Goal: Communication & Community: Ask a question

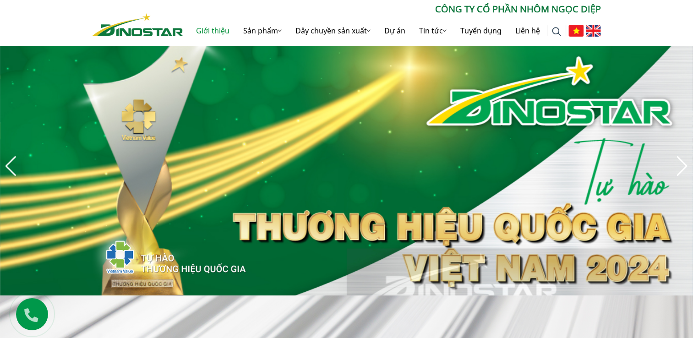
click at [236, 34] on link "Giới thiệu" at bounding box center [212, 30] width 47 height 29
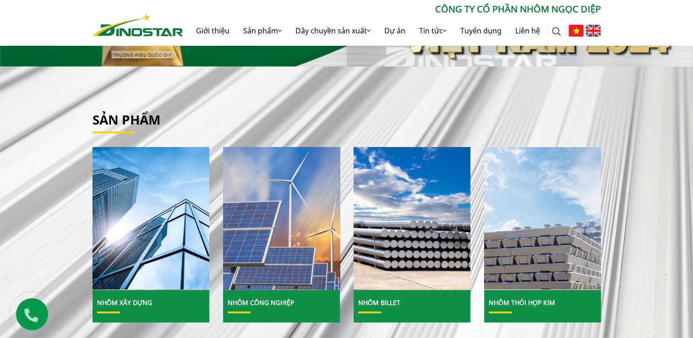
scroll to position [275, 0]
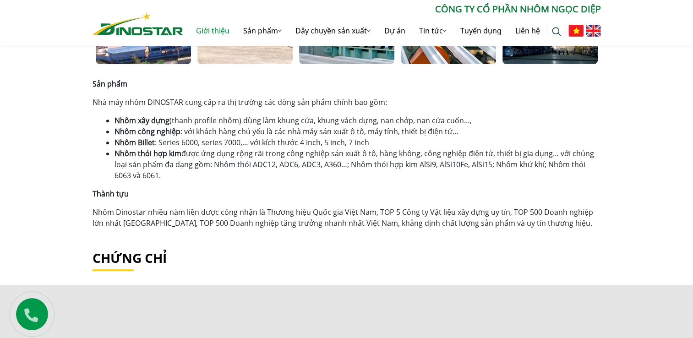
scroll to position [550, 0]
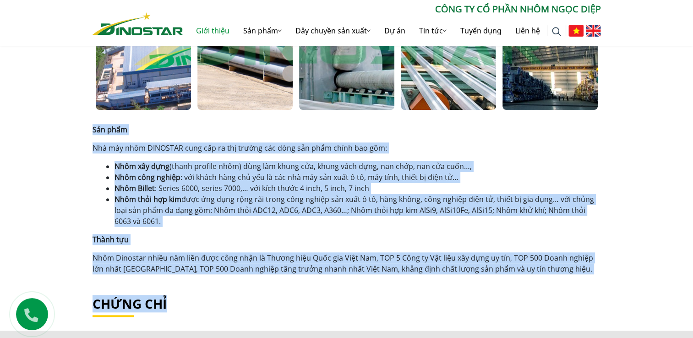
drag, startPoint x: 91, startPoint y: 130, endPoint x: 645, endPoint y: 279, distance: 573.9
click at [645, 279] on div "Giới thiệu Home » Giới thiệu Công ty Cổ phần Nhôm Ngọc Diệp Công ty Cổ phần Nhô…" at bounding box center [346, 85] width 693 height 877
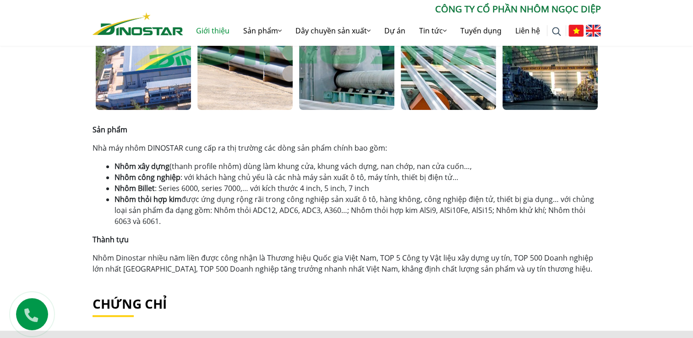
drag, startPoint x: 645, startPoint y: 279, endPoint x: 490, endPoint y: 317, distance: 160.1
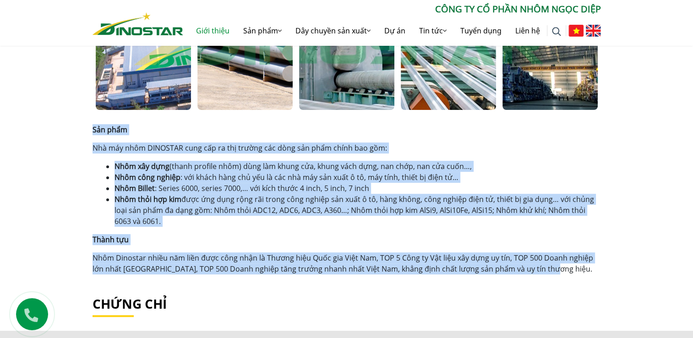
drag, startPoint x: 435, startPoint y: 236, endPoint x: 20, endPoint y: 131, distance: 428.3
click at [20, 131] on div "Giới thiệu Home » Giới thiệu Công ty Cổ phần Nhôm Ngọc Diệp Công ty Cổ phần Nhô…" at bounding box center [346, 85] width 693 height 877
copy div "Sản phẩm Nhà máy nhôm DINOSTAR cung cấp ra thị trường các dòng sản phẩm chính b…"
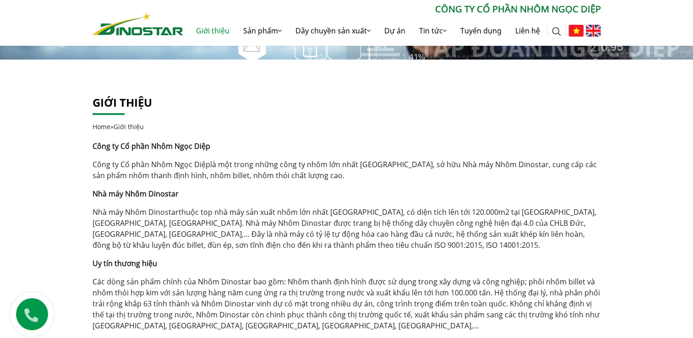
scroll to position [183, 0]
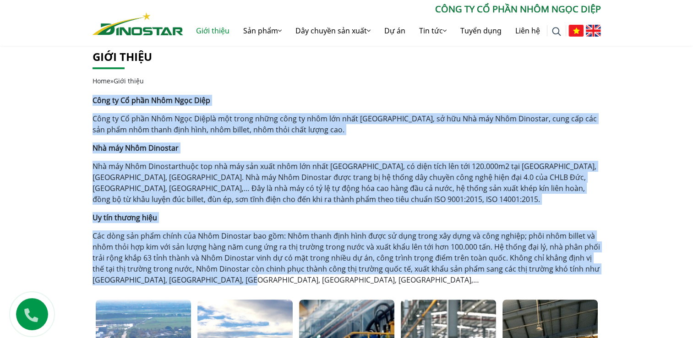
drag, startPoint x: 93, startPoint y: 101, endPoint x: 280, endPoint y: 275, distance: 255.7
click at [280, 275] on div "Công ty Cổ phần Nhôm Ngọc Diệp Công ty Cổ phần Nhôm Ngọc Diệp là một trong nhữn…" at bounding box center [347, 190] width 508 height 191
copy div "Công ty Cổ phần Nhôm Ngọc Diệp Công ty Cổ phần Nhôm Ngọc Diệp là một trong nhữn…"
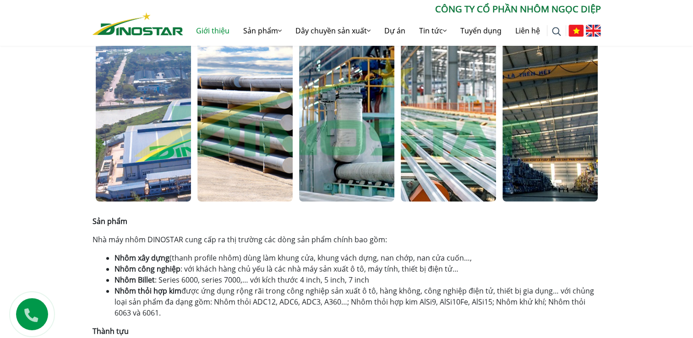
scroll to position [595, 0]
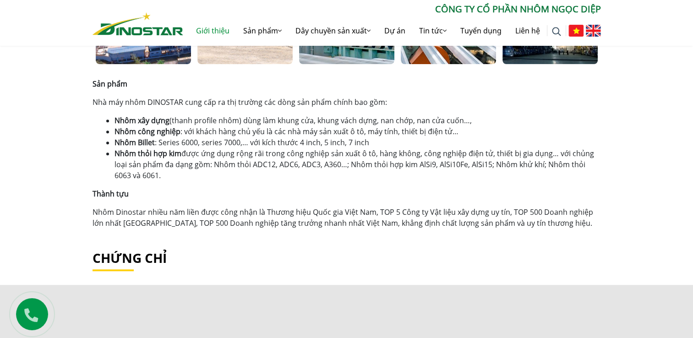
drag, startPoint x: 93, startPoint y: 82, endPoint x: 171, endPoint y: 172, distance: 119.5
click at [171, 172] on div "Sản phẩm Nhà máy nhôm DINOSTAR cung cấp ra thị trường các dòng sản phẩm chính b…" at bounding box center [347, 153] width 508 height 150
copy div "Sản phẩm Nhà máy nhôm DINOSTAR cung cấp ra thị trường các dòng sản phẩm chính b…"
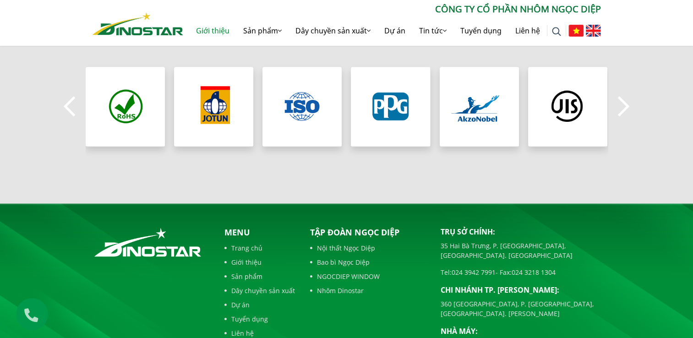
scroll to position [948, 0]
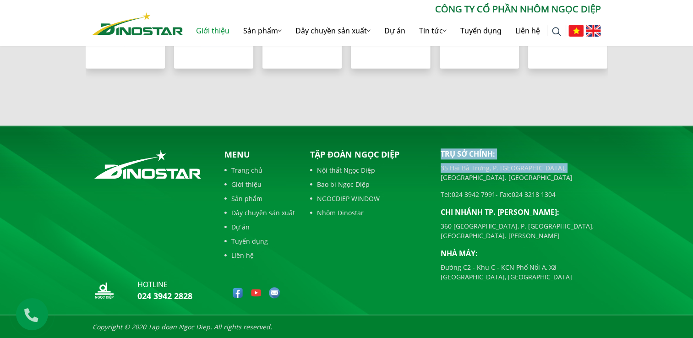
drag, startPoint x: 441, startPoint y: 153, endPoint x: 564, endPoint y: 161, distance: 123.0
click at [564, 161] on div "Trụ sở chính: 35 Hai Bà Trưng, P. Cửa Nam, Tp. Hà Nội Tel: 024 3942 7991 - Fax:…" at bounding box center [521, 214] width 160 height 133
copy div "Trụ sở chính: 35 Hai Bà Trưng, P. Cửa Nam, Tp. Hà Nội"
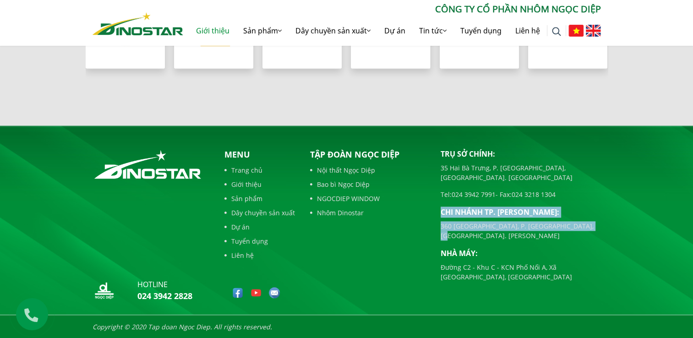
drag, startPoint x: 441, startPoint y: 201, endPoint x: 586, endPoint y: 217, distance: 146.5
click at [586, 217] on div "Trụ sở chính: 35 Hai Bà Trưng, P. Cửa Nam, Tp. Hà Nội Tel: 024 3942 7991 - Fax:…" at bounding box center [521, 214] width 160 height 133
copy div "Chi nhánh TP. Hồ Chí Minh: 360 Điện Biên Phủ, P. Gia Định, Tp. Hồ Chí Minh"
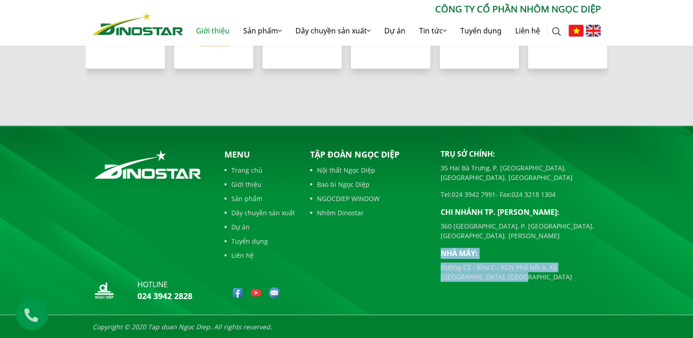
drag, startPoint x: 439, startPoint y: 234, endPoint x: 493, endPoint y: 261, distance: 60.4
click at [493, 261] on div "Trụ sở chính: 35 Hai Bà Trưng, P. Cửa Nam, Tp. Hà Nội Tel: 024 3942 7991 - Fax:…" at bounding box center [521, 227] width 174 height 158
copy div "Nhà máy: Đường C2 - Khu C - KCN Phố Nối A, Xã Như Quỳnh, Tỉnh Hưng Yên"
drag, startPoint x: 444, startPoint y: 280, endPoint x: 438, endPoint y: 280, distance: 6.0
click at [443, 280] on div "Trụ sở chính: 35 Hai Bà Trưng, P. Cửa Nam, Tp. Hà Nội Tel: 024 3942 7991 - Fax:…" at bounding box center [521, 227] width 174 height 158
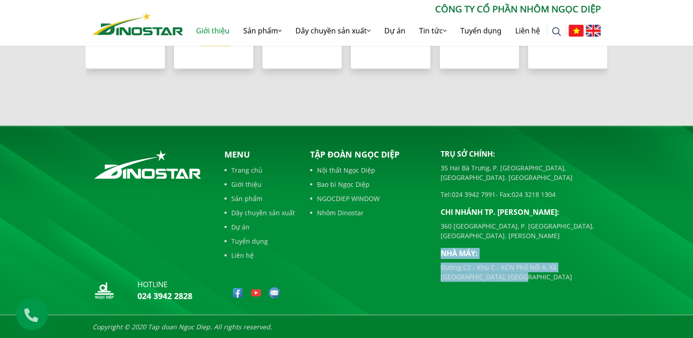
drag, startPoint x: 496, startPoint y: 182, endPoint x: 453, endPoint y: 180, distance: 43.1
click at [453, 190] on p "Tel: 024 3942 7991 - Fax: 024 3218 1304" at bounding box center [521, 195] width 160 height 10
copy link "024 3942 7991"
drag, startPoint x: 513, startPoint y: 182, endPoint x: 568, endPoint y: 178, distance: 54.6
click at [568, 178] on div "Trụ sở chính: 35 Hai Bà Trưng, P. Cửa Nam, Tp. Hà Nội Tel: 024 3942 7991 - Fax:…" at bounding box center [521, 214] width 160 height 133
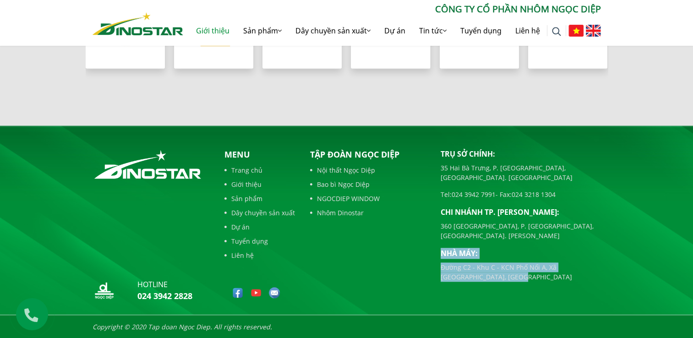
copy link "024 3218 1304"
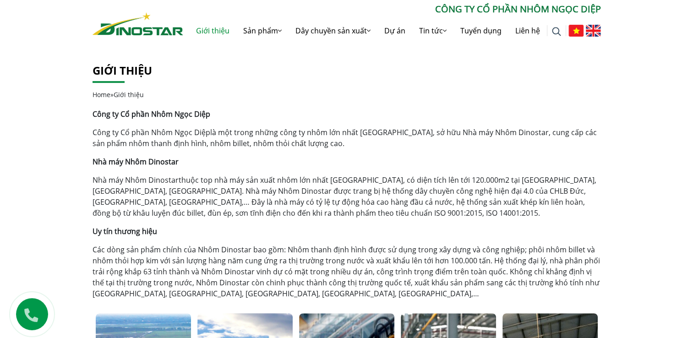
scroll to position [0, 0]
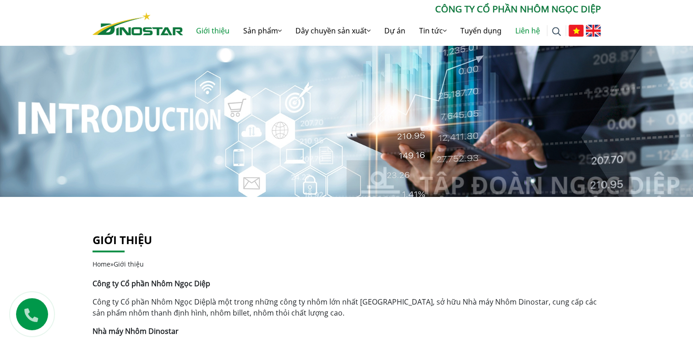
click at [522, 25] on link "Liên hệ" at bounding box center [527, 30] width 38 height 29
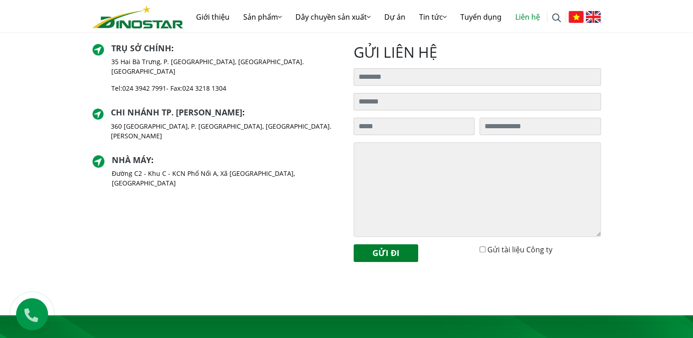
scroll to position [412, 0]
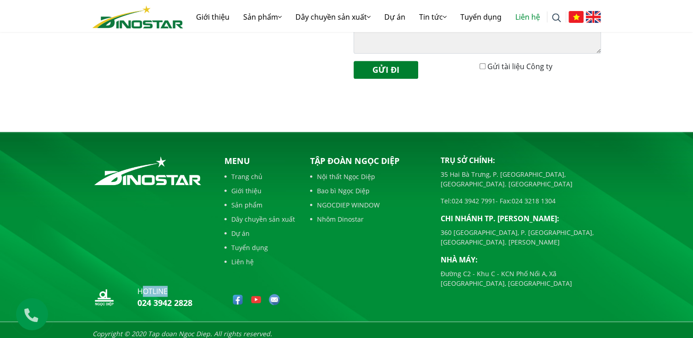
drag, startPoint x: 140, startPoint y: 291, endPoint x: 190, endPoint y: 296, distance: 50.2
click at [190, 296] on div "hotline 024 3942 2828" at bounding box center [164, 299] width 55 height 27
drag, startPoint x: 190, startPoint y: 296, endPoint x: 159, endPoint y: 291, distance: 31.0
click at [139, 289] on p "hotline" at bounding box center [164, 291] width 55 height 11
drag, startPoint x: 137, startPoint y: 289, endPoint x: 148, endPoint y: 290, distance: 11.5
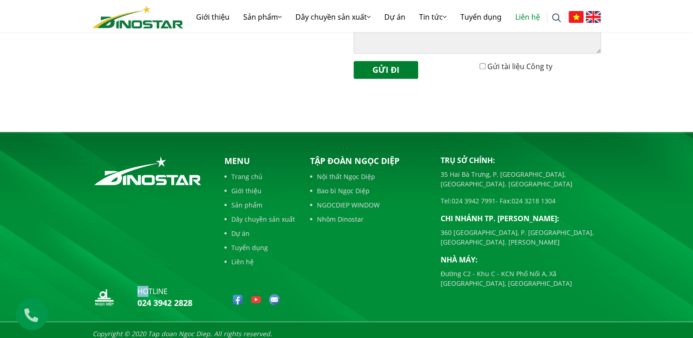
click at [148, 290] on div "hotline 024 3942 2828" at bounding box center [151, 299] width 117 height 27
drag, startPoint x: 148, startPoint y: 290, endPoint x: 193, endPoint y: 300, distance: 46.6
click at [193, 300] on div "hotline 024 3942 2828" at bounding box center [151, 299] width 117 height 27
click at [295, 294] on div at bounding box center [259, 288] width 73 height 34
drag, startPoint x: 139, startPoint y: 289, endPoint x: 196, endPoint y: 303, distance: 58.7
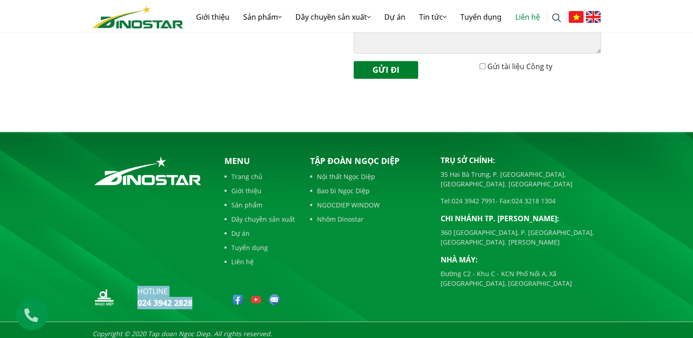
click at [196, 303] on div "hotline 024 3942 2828" at bounding box center [151, 299] width 117 height 27
copy div "hotline 024 3942 2828"
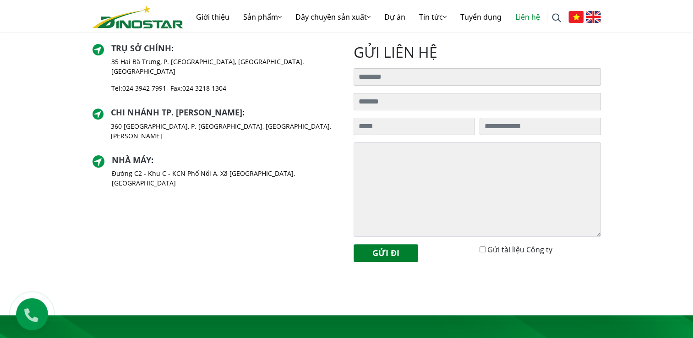
scroll to position [275, 0]
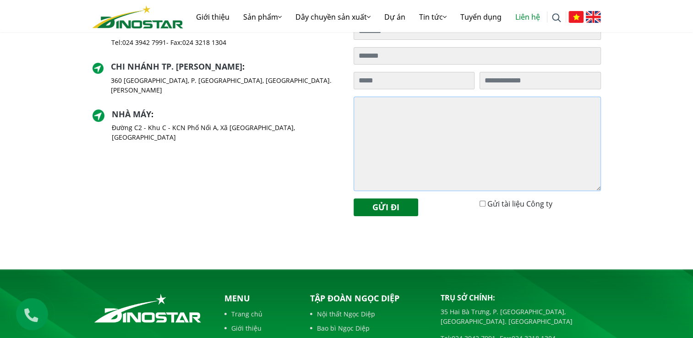
click at [378, 105] on textarea at bounding box center [477, 144] width 247 height 94
click at [163, 76] on p "360 [GEOGRAPHIC_DATA], P. [GEOGRAPHIC_DATA], [GEOGRAPHIC_DATA]. [PERSON_NAME]" at bounding box center [225, 85] width 229 height 19
click at [385, 79] on input "Tìm kiếm cho:" at bounding box center [414, 80] width 121 height 17
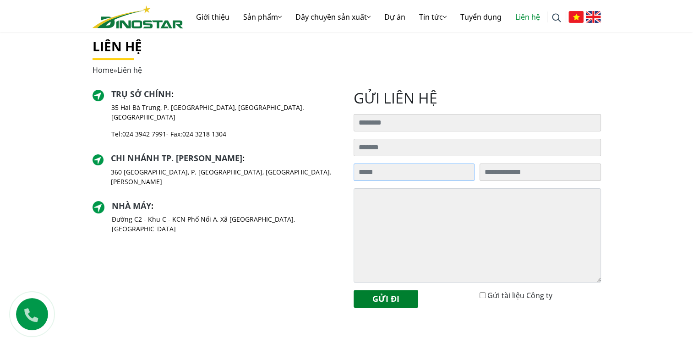
scroll to position [137, 0]
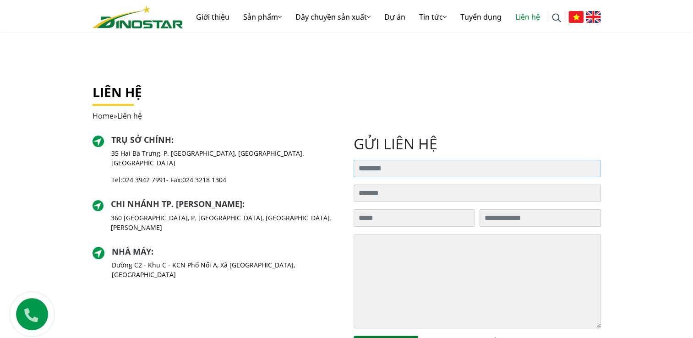
click at [393, 169] on input "Tìm kiếm cho:" at bounding box center [477, 168] width 247 height 17
type input "**********"
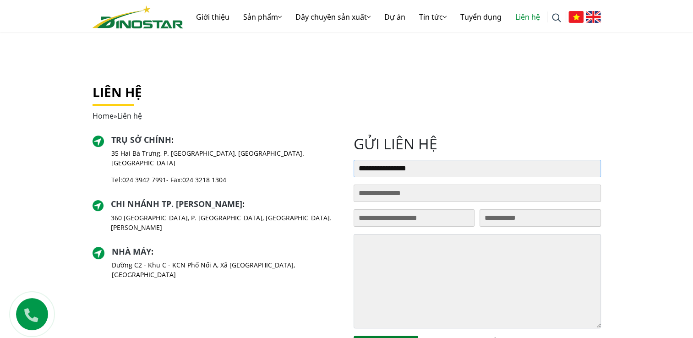
scroll to position [183, 0]
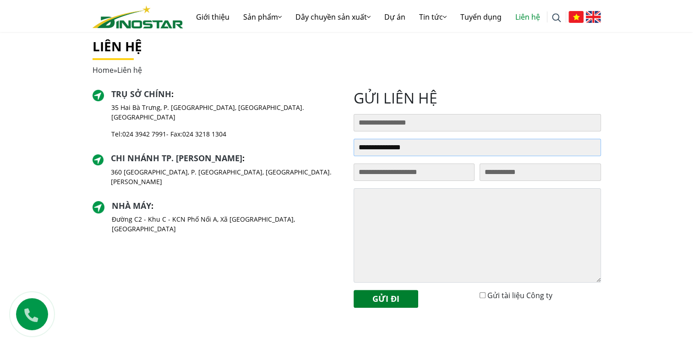
drag, startPoint x: 452, startPoint y: 152, endPoint x: 314, endPoint y: 152, distance: 137.4
click at [314, 152] on div "Liên hệ Home » Liên hệ Trụ sở chính : 35 Hai Bà Trưng, P. Cửa Nam, Tp. Hà Nội T…" at bounding box center [347, 177] width 522 height 276
drag, startPoint x: 442, startPoint y: 169, endPoint x: 273, endPoint y: 188, distance: 170.1
click at [285, 188] on div "Liên hệ Home » Liên hệ Trụ sở chính : 35 Hai Bà Trưng, P. Cửa Nam, Tp. Hà Nội T…" at bounding box center [347, 177] width 522 height 276
type input "**********"
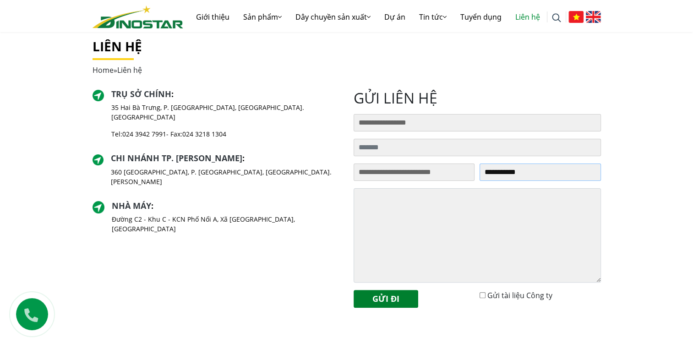
drag, startPoint x: 502, startPoint y: 172, endPoint x: 435, endPoint y: 180, distance: 67.8
click at [435, 180] on div "**********" at bounding box center [477, 176] width 247 height 25
paste input "**********"
type input "**********"
click at [386, 150] on input "Tìm kiếm cho:" at bounding box center [477, 147] width 247 height 17
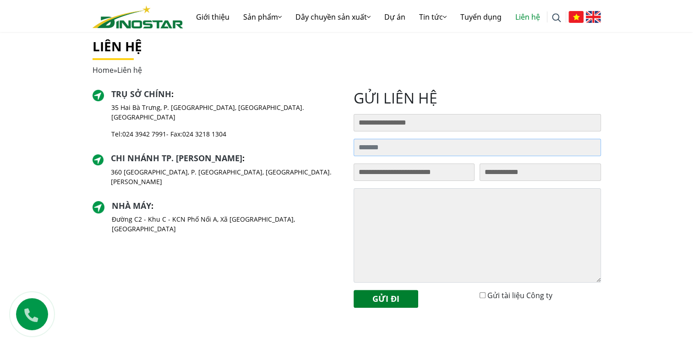
paste input "**********"
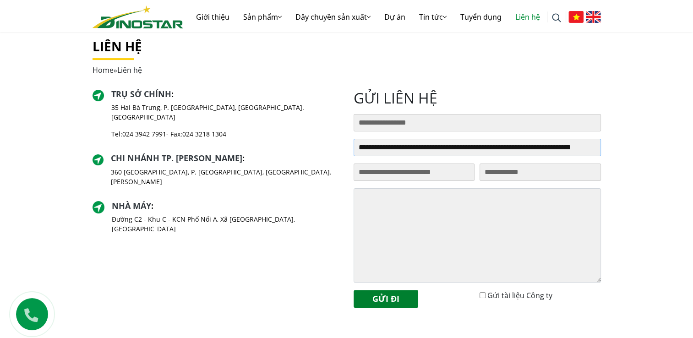
scroll to position [0, 27]
type input "**********"
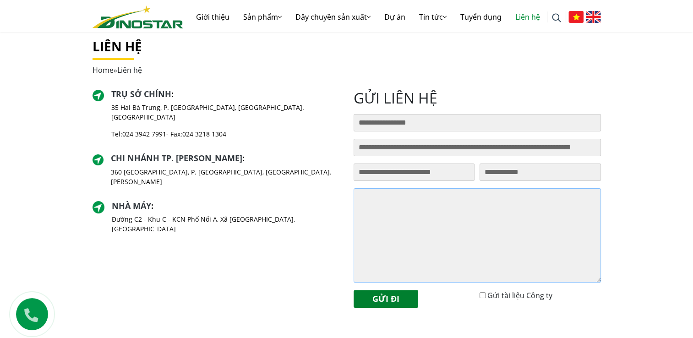
click at [432, 198] on textarea at bounding box center [477, 235] width 247 height 94
paste textarea "**********"
click at [358, 271] on textarea at bounding box center [477, 235] width 247 height 94
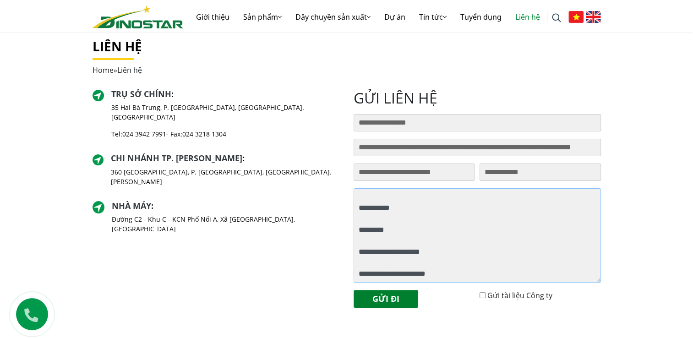
scroll to position [594, 0]
click at [360, 254] on textarea at bounding box center [477, 235] width 247 height 94
click at [358, 238] on textarea at bounding box center [477, 235] width 247 height 94
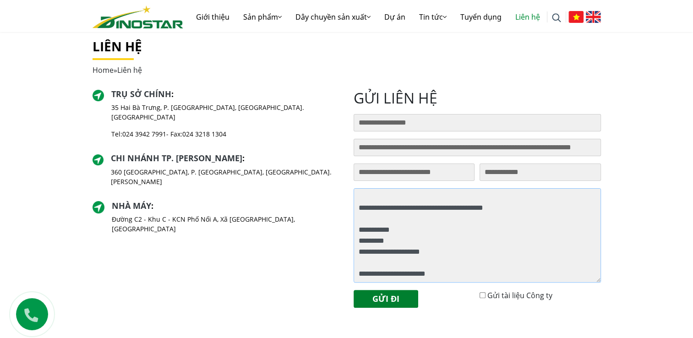
click at [357, 212] on textarea at bounding box center [477, 235] width 247 height 94
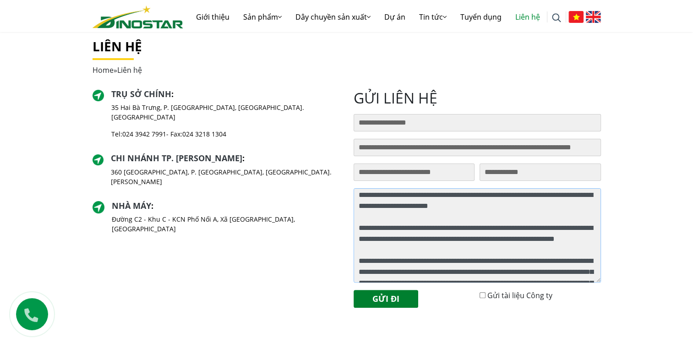
scroll to position [0, 0]
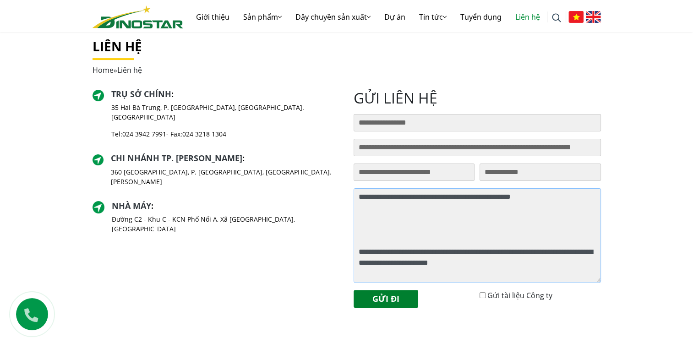
click at [357, 251] on textarea at bounding box center [477, 235] width 247 height 94
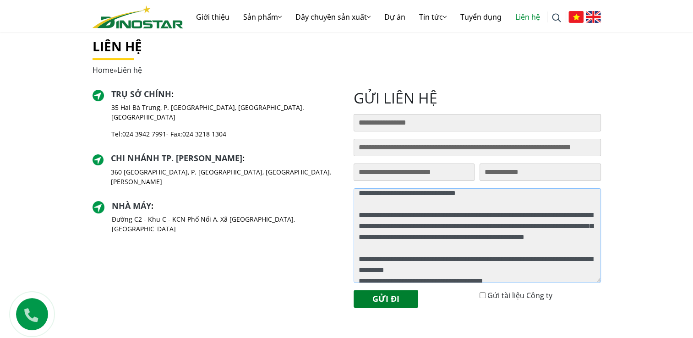
scroll to position [528, 0]
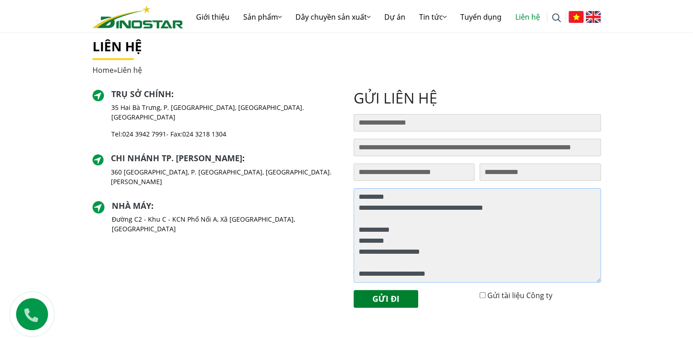
type textarea "**********"
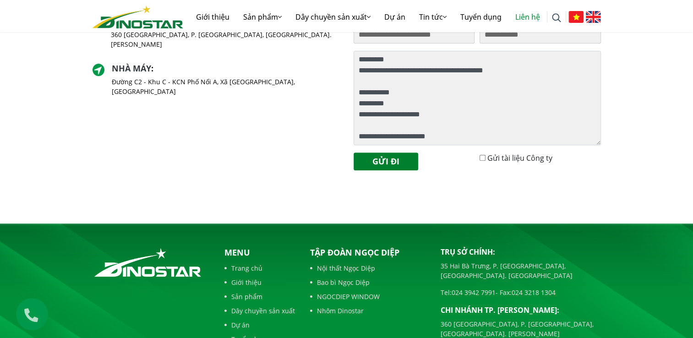
scroll to position [418, 0]
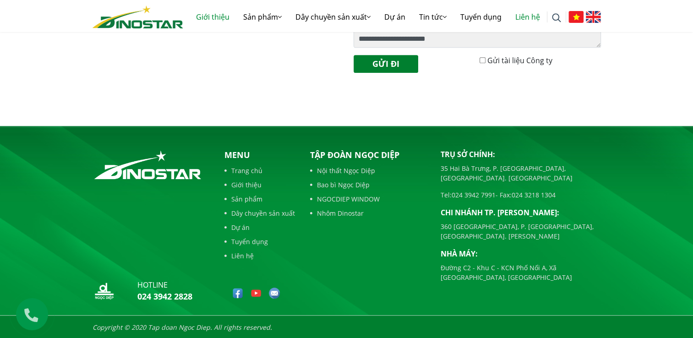
click at [211, 12] on link "Giới thiệu" at bounding box center [212, 16] width 47 height 29
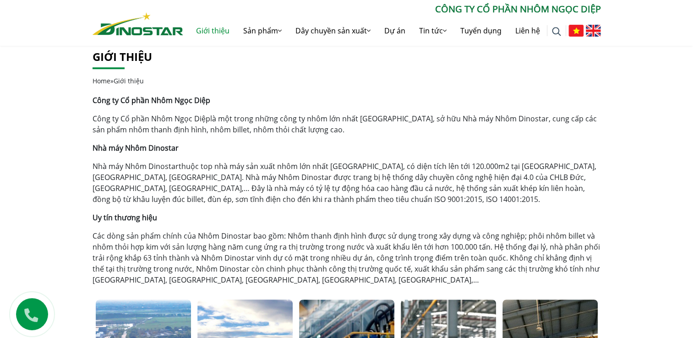
scroll to position [366, 0]
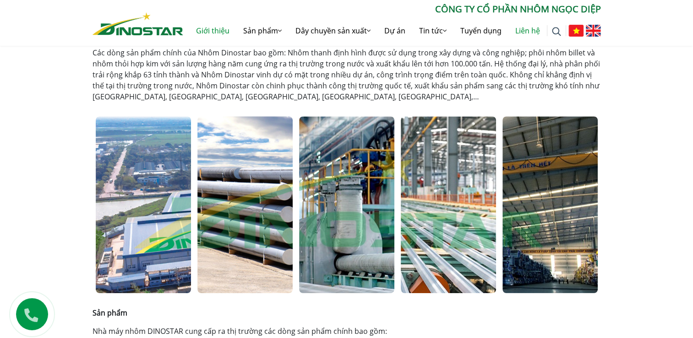
click at [519, 31] on link "Liên hệ" at bounding box center [527, 30] width 38 height 29
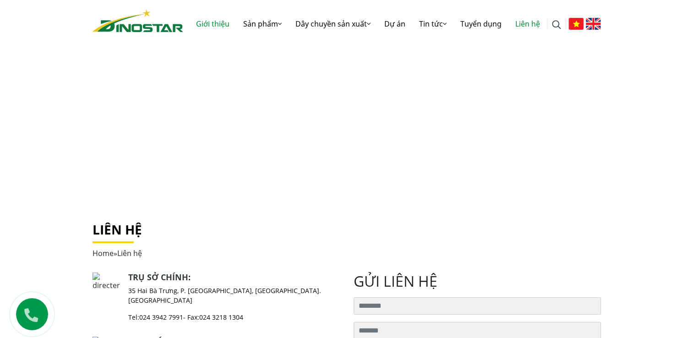
click at [218, 21] on link "Giới thiệu" at bounding box center [212, 23] width 47 height 29
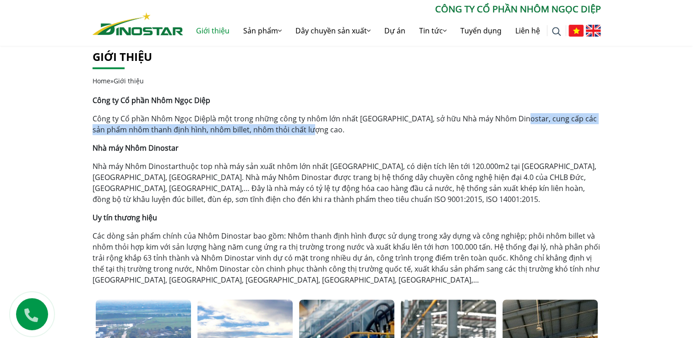
drag, startPoint x: 509, startPoint y: 116, endPoint x: 346, endPoint y: 129, distance: 164.0
click at [346, 129] on p "Công ty Cổ phần Nhôm Ngọc Diệp là một trong những công ty nhôm lớn nhất Việt Na…" at bounding box center [347, 124] width 508 height 22
copy p "ung cấp các sản phẩm nhôm thanh định hình, nhôm billet, nhôm thỏi chất lượng ca…"
